Goal: Go to known website: Access a specific website the user already knows

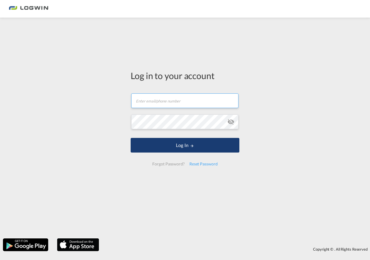
type input "[PERSON_NAME][EMAIL_ADDRESS][PERSON_NAME][DOMAIN_NAME]"
click at [153, 143] on button "Log In" at bounding box center [185, 145] width 109 height 15
